Goal: Check status: Check status

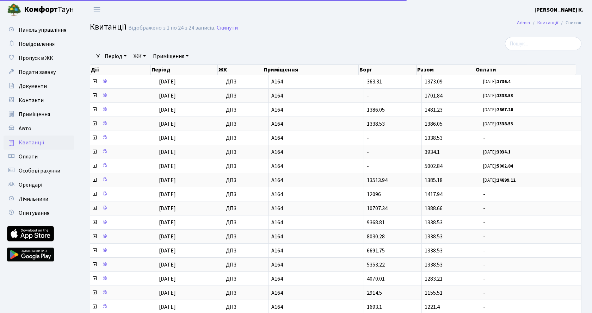
select select "25"
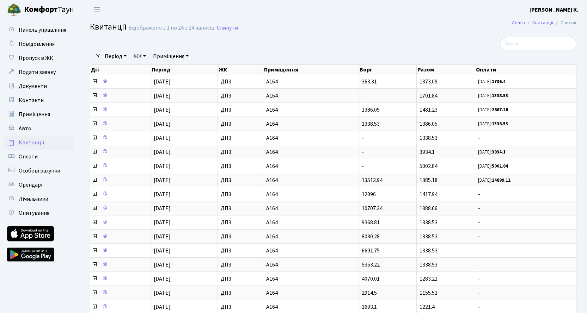
click at [35, 143] on span "Квитанції" at bounding box center [32, 143] width 26 height 8
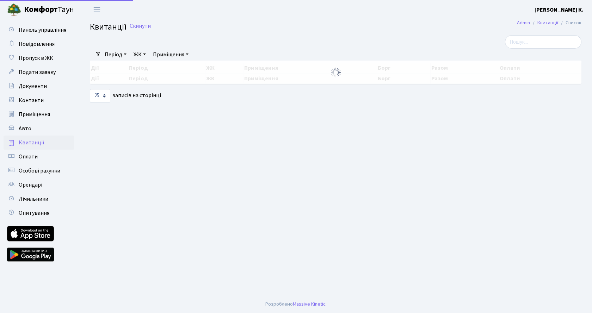
select select "25"
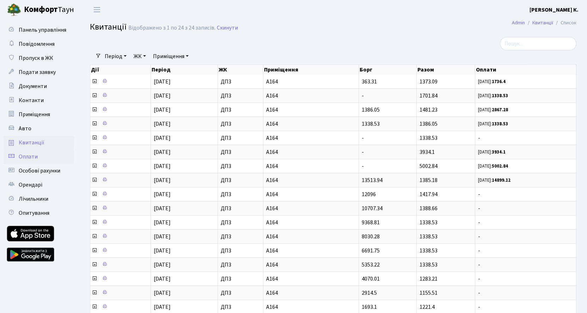
click at [31, 156] on span "Оплати" at bounding box center [28, 157] width 19 height 8
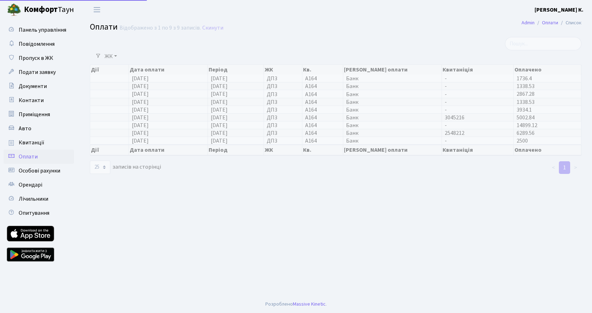
select select "25"
